Goal: Task Accomplishment & Management: Manage account settings

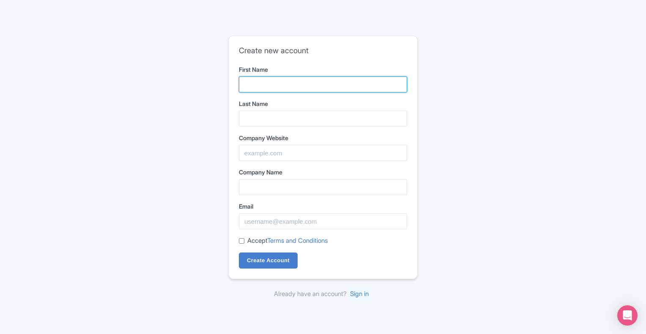
paste input "I London VIP"
type input "I London VIP"
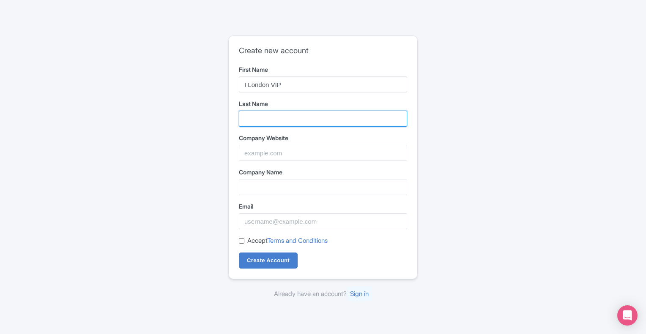
paste input "Chauffeur"
type input "Chauffeur"
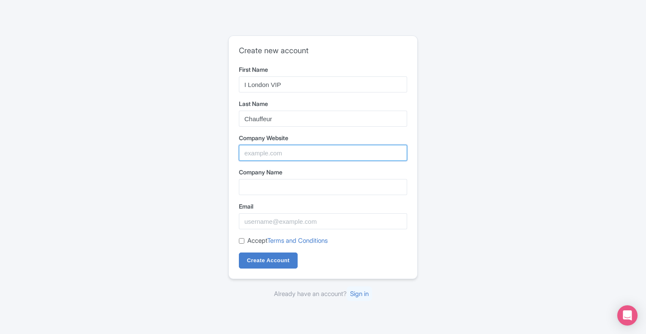
paste input "https://www.londonvipchauffeur.com/"
type input "https://www.londonvipchauffeur.com/"
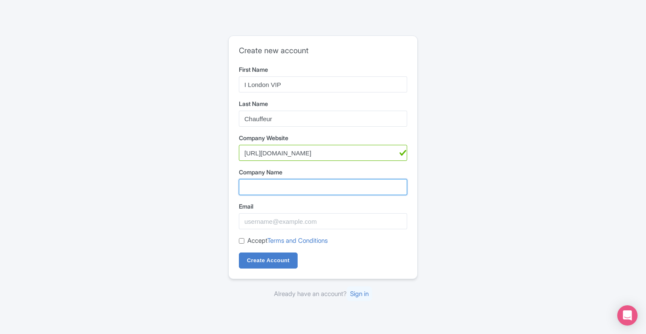
paste input "I London VIP Chauffeur"
type input "I London VIP Chauffeur"
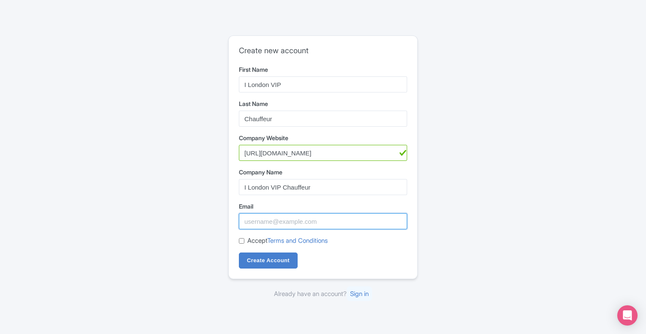
paste input "[EMAIL_ADDRESS][DOMAIN_NAME]"
type input "[EMAIL_ADDRESS][DOMAIN_NAME]"
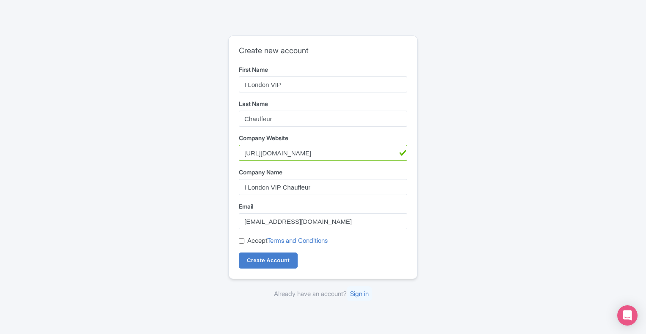
click at [243, 241] on input "Accept Terms and Conditions" at bounding box center [241, 240] width 5 height 5
checkbox input "true"
click at [256, 253] on input "Create Account" at bounding box center [268, 261] width 59 height 16
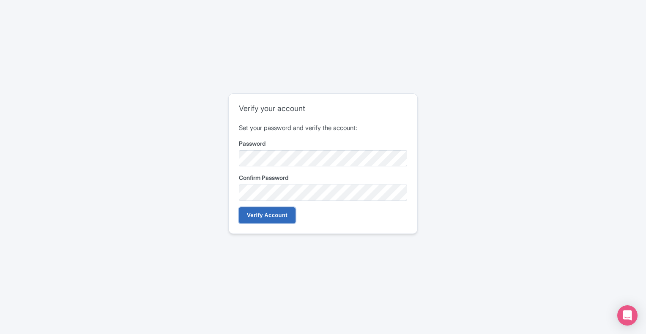
click at [275, 215] on input "Verify Account" at bounding box center [267, 215] width 57 height 16
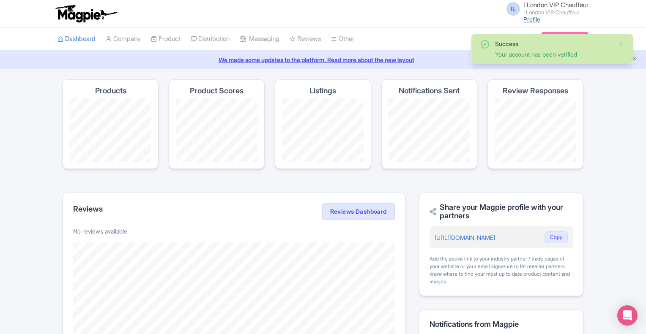
click at [529, 21] on link "Profile" at bounding box center [531, 19] width 17 height 7
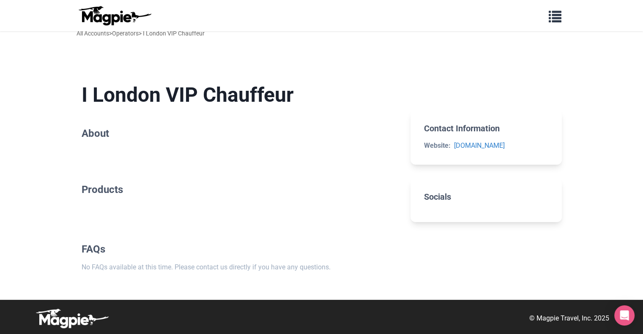
scroll to position [8, 0]
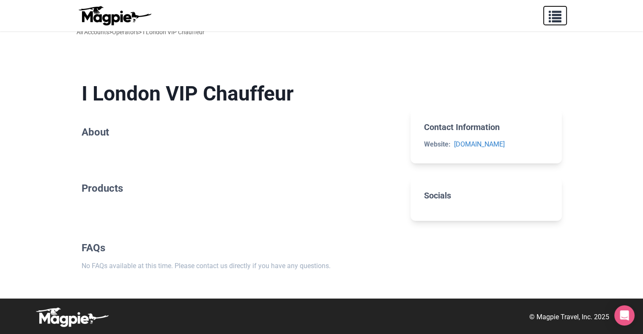
drag, startPoint x: 566, startPoint y: 15, endPoint x: 559, endPoint y: 16, distance: 7.2
click at [562, 15] on button "button" at bounding box center [555, 15] width 24 height 19
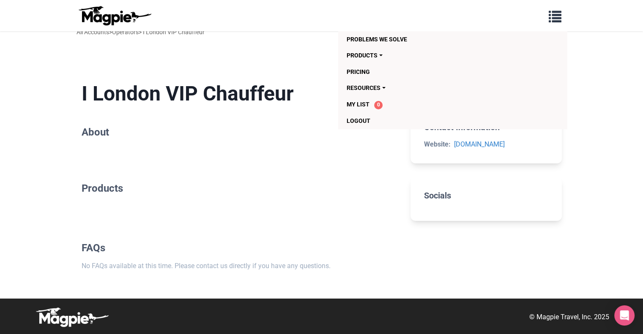
click at [154, 134] on h2 "About" at bounding box center [240, 132] width 316 height 12
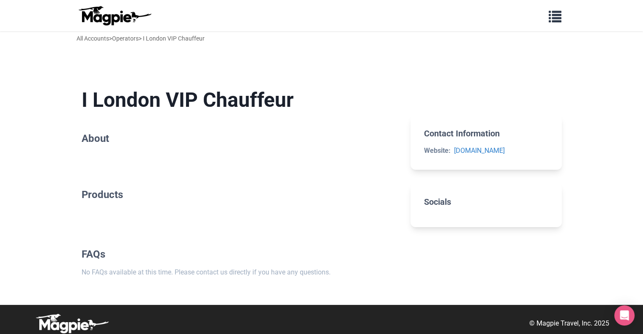
scroll to position [0, 0]
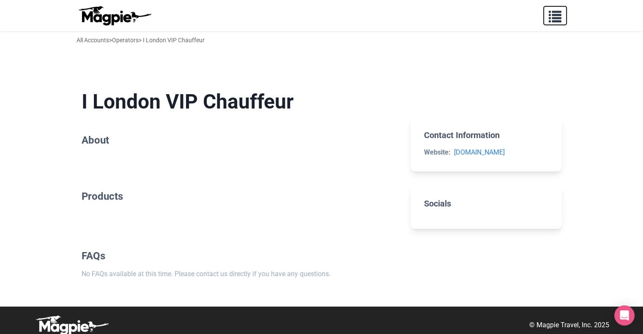
click at [553, 16] on span "button" at bounding box center [554, 14] width 13 height 13
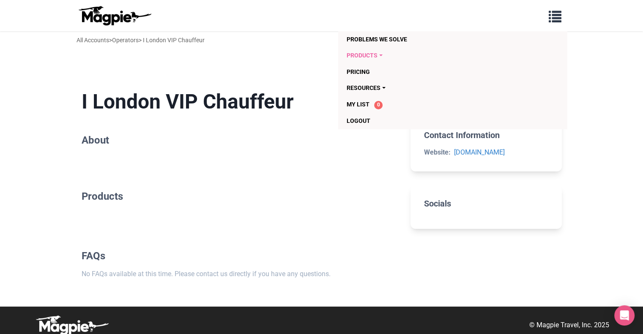
click at [359, 55] on link "Products" at bounding box center [403, 55] width 115 height 16
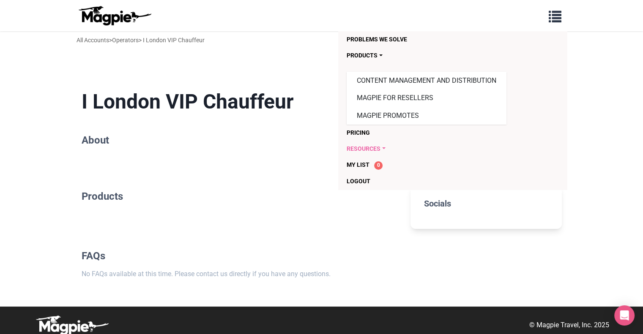
click at [371, 150] on link "Resources" at bounding box center [403, 149] width 115 height 16
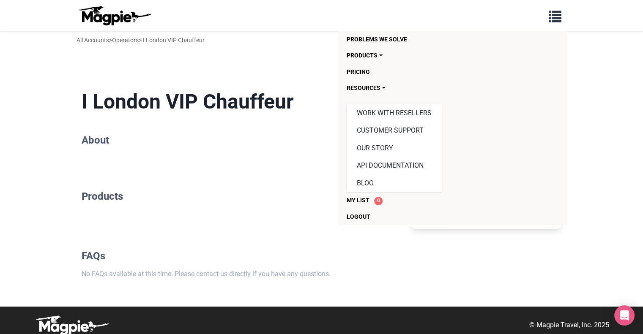
click at [202, 174] on div "I London VIP Chauffeur About Products FAQs No FAQs available at this time. Plea…" at bounding box center [240, 184] width 316 height 217
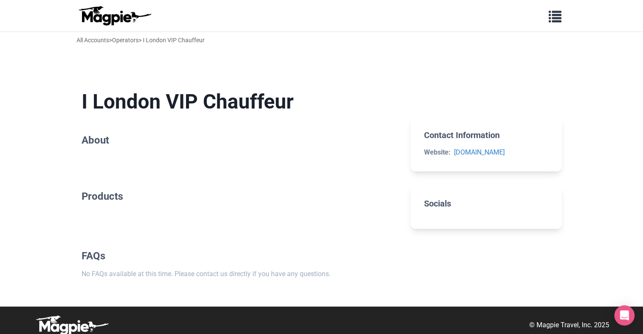
click at [175, 40] on div "All Accounts > Operators > I London VIP Chauffeur" at bounding box center [140, 39] width 128 height 9
click at [560, 20] on span "button" at bounding box center [554, 14] width 13 height 13
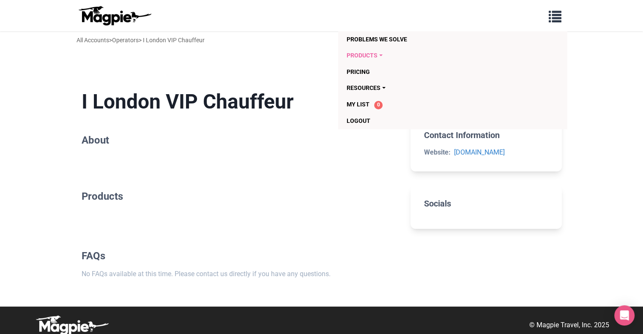
click at [363, 54] on link "Products" at bounding box center [403, 55] width 115 height 16
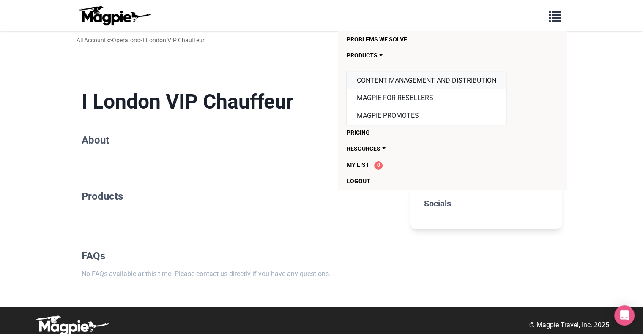
click at [392, 85] on link "Content Management and Distribution" at bounding box center [426, 81] width 160 height 18
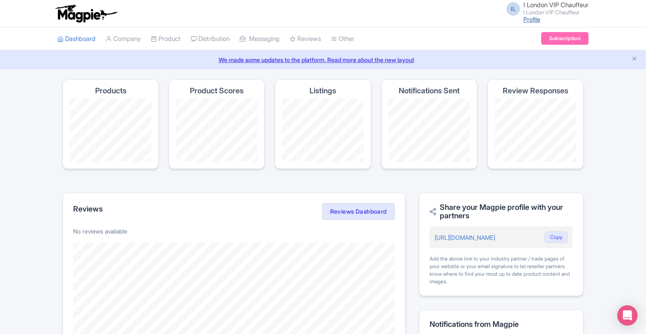
click at [525, 17] on link "Profile" at bounding box center [531, 19] width 17 height 7
click at [132, 40] on link "Company" at bounding box center [123, 38] width 35 height 23
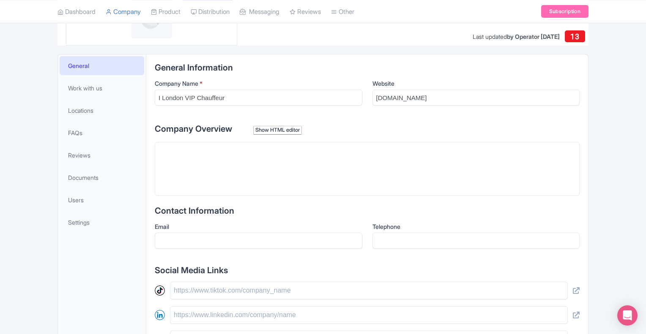
scroll to position [211, 0]
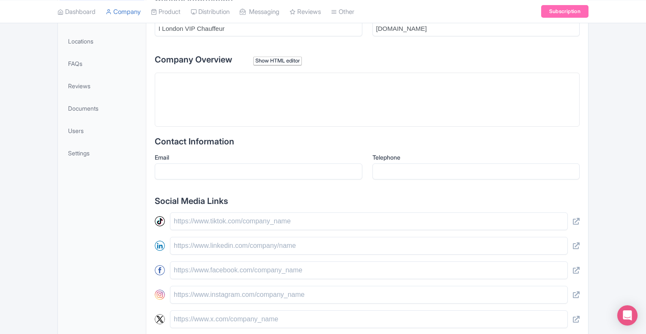
click at [216, 84] on trix-editor at bounding box center [367, 100] width 425 height 54
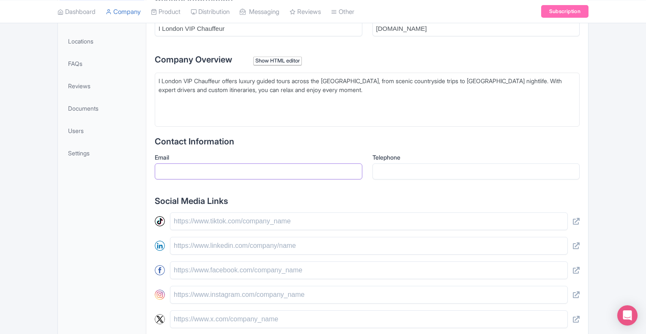
paste input "[EMAIL_ADDRESS][DOMAIN_NAME]"
type input "[EMAIL_ADDRESS][DOMAIN_NAME]"
paste input "[PHONE_NUMBER]"
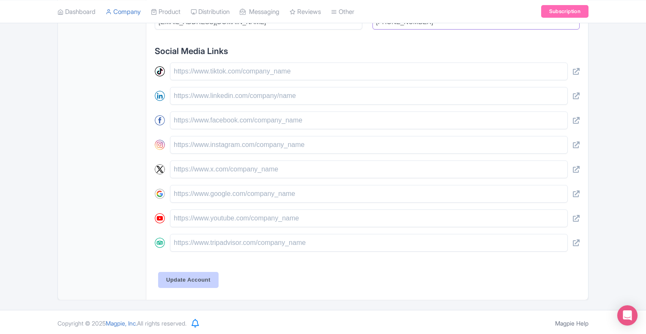
type input "[PHONE_NUMBER]"
click at [193, 282] on input "Update Account" at bounding box center [188, 280] width 60 height 16
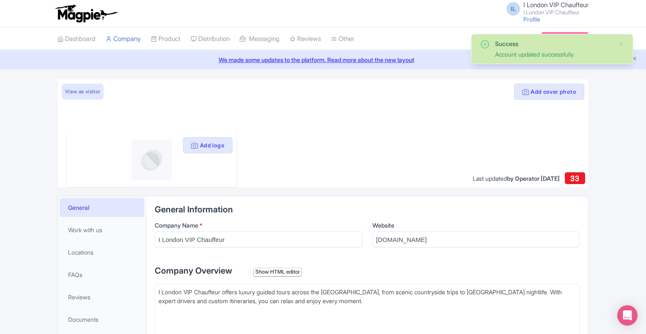
scroll to position [204, 0]
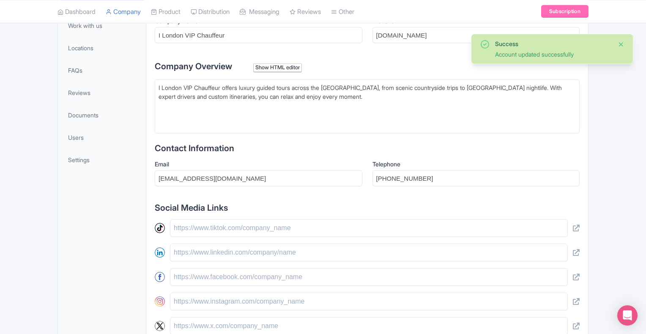
click at [620, 41] on button "Close" at bounding box center [620, 44] width 7 height 10
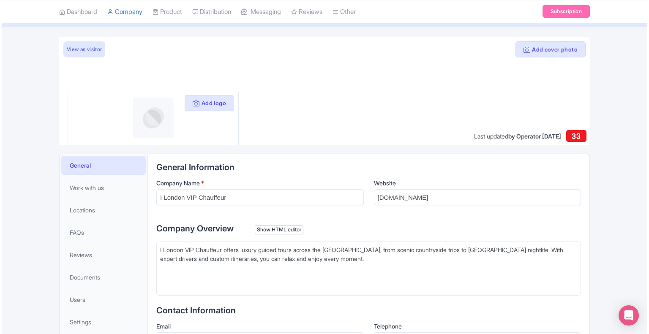
scroll to position [35, 0]
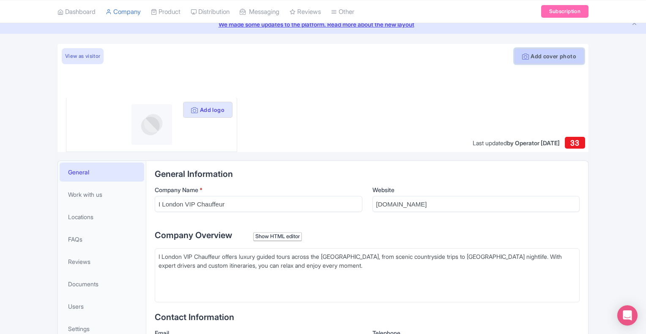
click at [538, 62] on button "Add cover photo" at bounding box center [549, 56] width 70 height 16
click at [538, 56] on button "Add cover photo" at bounding box center [549, 56] width 70 height 16
click at [194, 109] on icon at bounding box center [194, 110] width 7 height 7
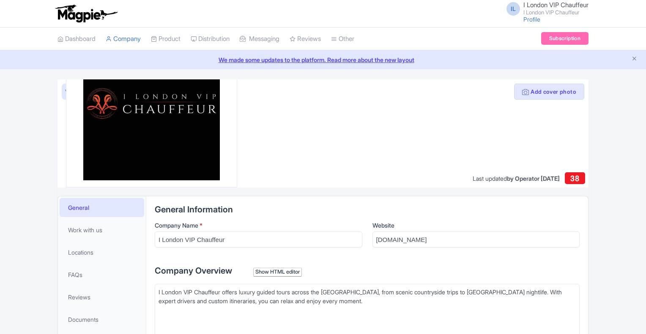
scroll to position [35, 0]
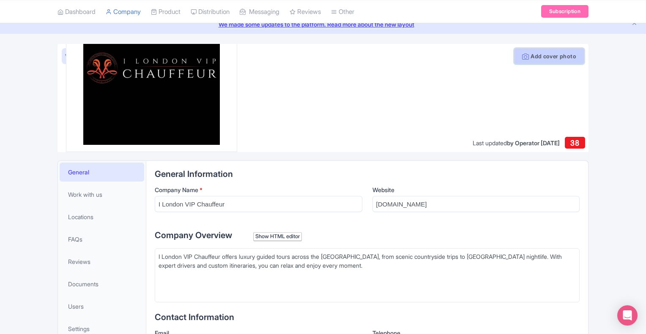
click at [557, 55] on button "Add cover photo" at bounding box center [549, 56] width 70 height 16
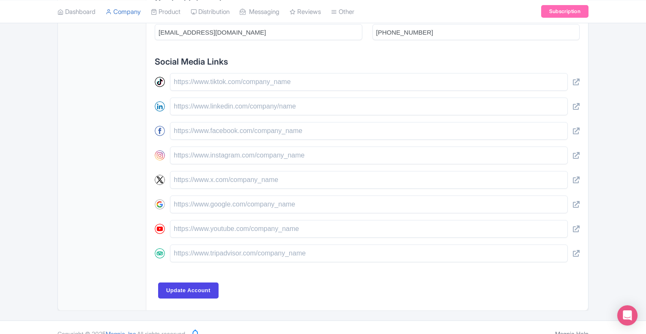
scroll to position [361, 0]
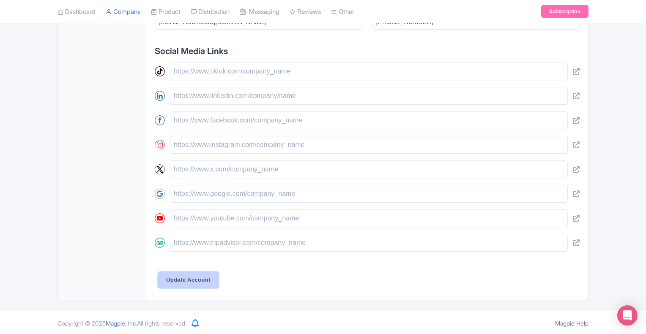
click at [211, 284] on input "Update Account" at bounding box center [188, 280] width 60 height 16
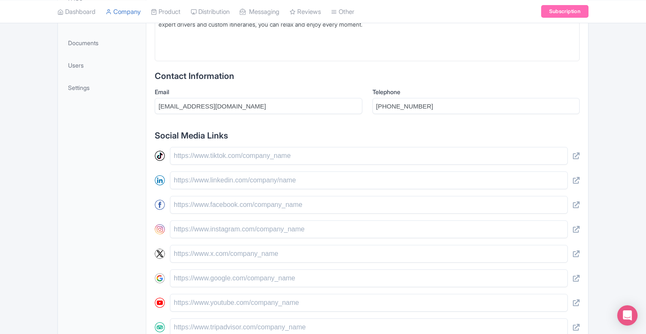
scroll to position [157, 0]
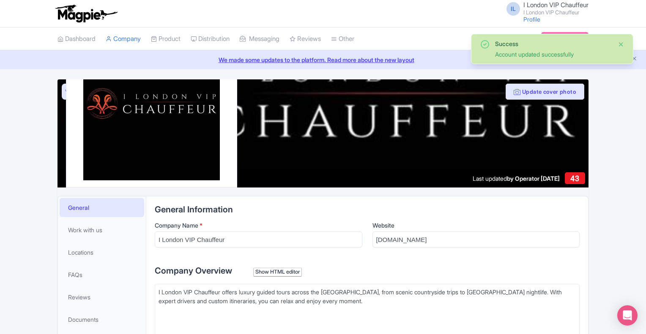
click at [619, 46] on button "Close" at bounding box center [620, 44] width 7 height 10
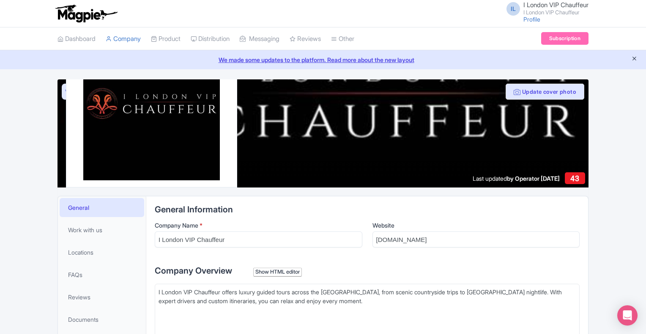
click at [635, 57] on icon "Close announcement" at bounding box center [634, 58] width 6 height 6
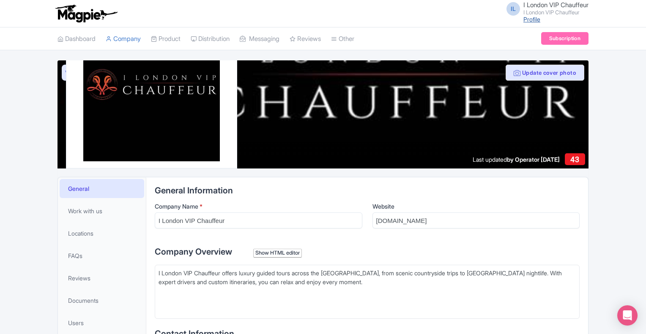
click at [527, 17] on link "Profile" at bounding box center [531, 19] width 17 height 7
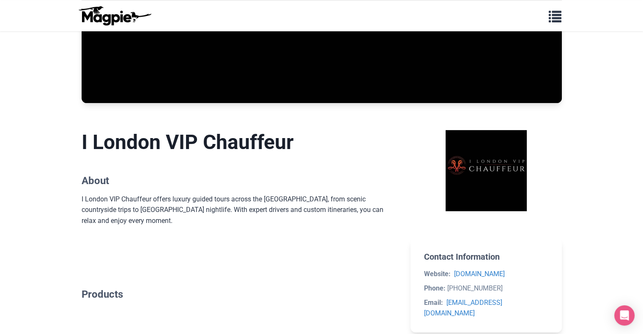
scroll to position [534, 0]
